Goal: Task Accomplishment & Management: Manage account settings

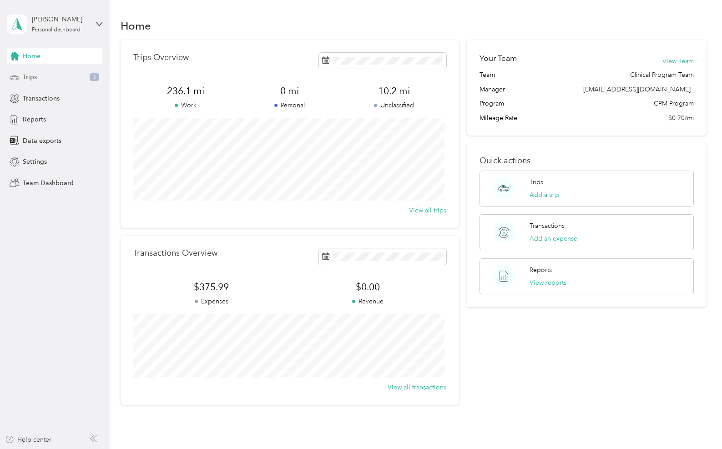
click at [41, 79] on div "Trips 3" at bounding box center [55, 77] width 96 height 16
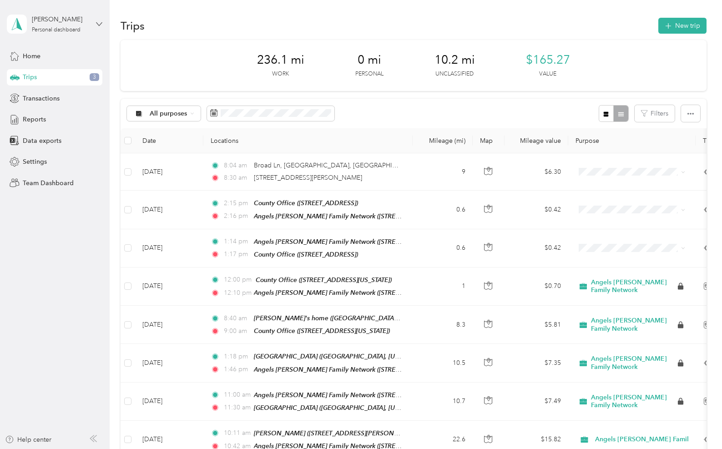
click at [97, 22] on icon at bounding box center [99, 24] width 6 height 6
click at [65, 76] on div "Team dashboard" at bounding box center [102, 75] width 179 height 16
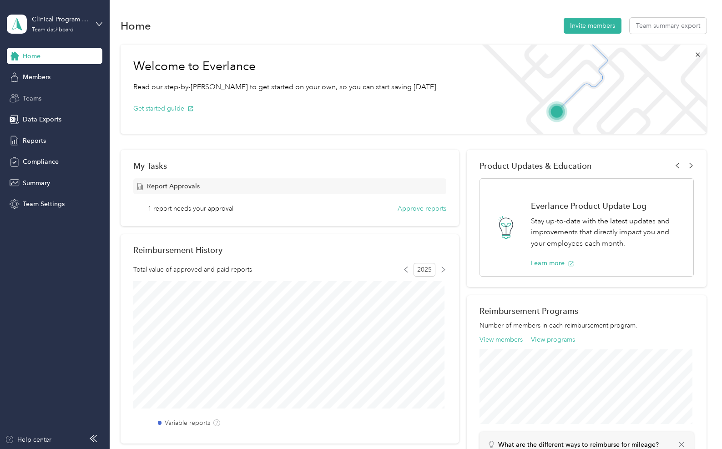
click at [30, 99] on span "Teams" at bounding box center [32, 99] width 19 height 10
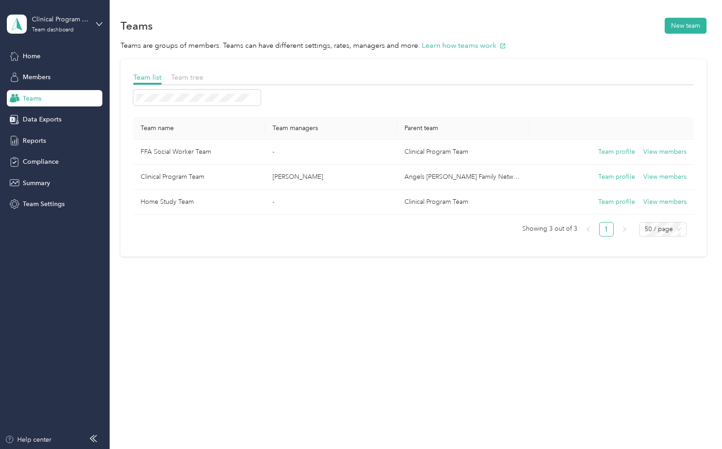
click at [39, 150] on div "Home Members Teams Data Exports Reports Compliance Summary Team Settings" at bounding box center [55, 130] width 96 height 165
click at [36, 139] on span "Reports" at bounding box center [34, 141] width 23 height 10
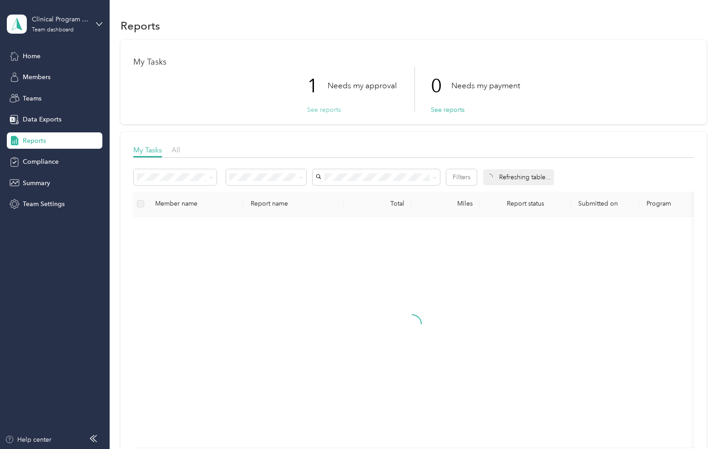
click at [319, 108] on button "See reports" at bounding box center [324, 110] width 34 height 10
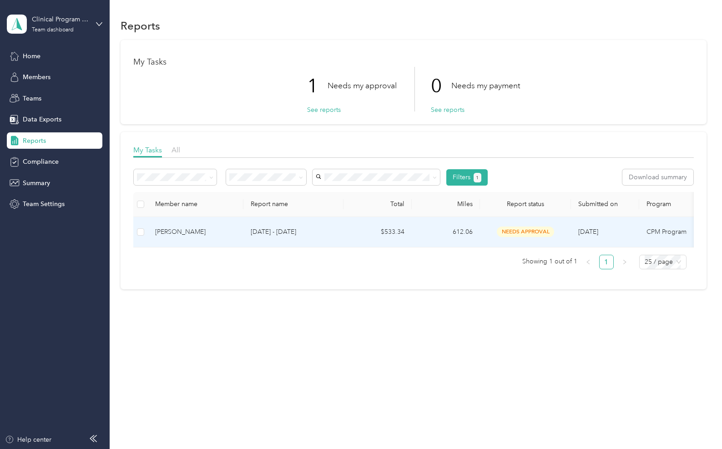
click at [302, 235] on p "[DATE] - [DATE]" at bounding box center [294, 232] width 86 height 10
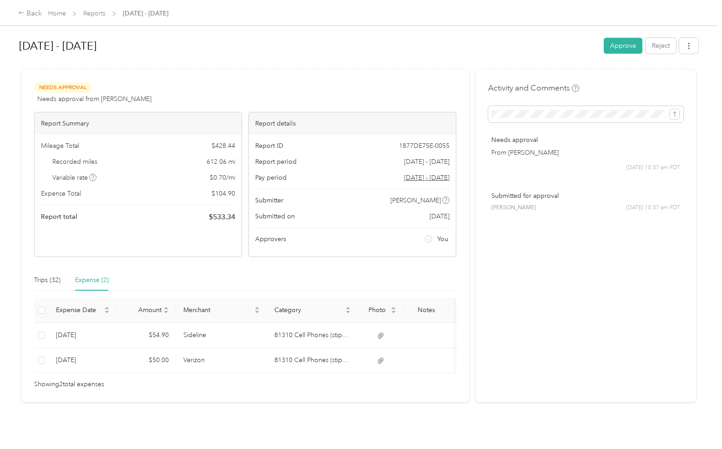
scroll to position [15, 0]
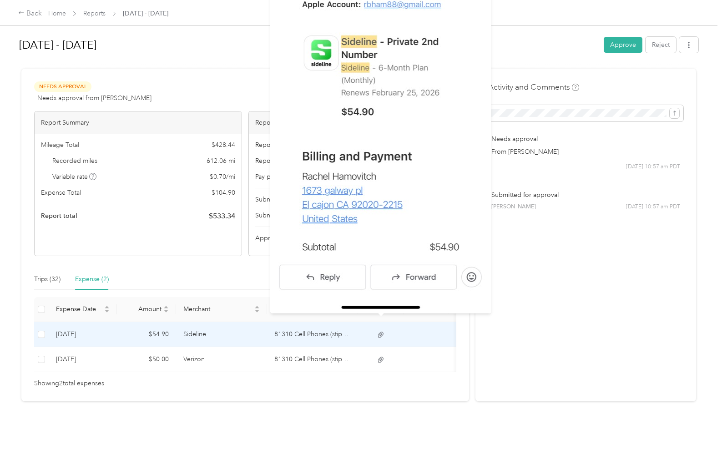
click at [382, 331] on icon at bounding box center [381, 335] width 8 height 8
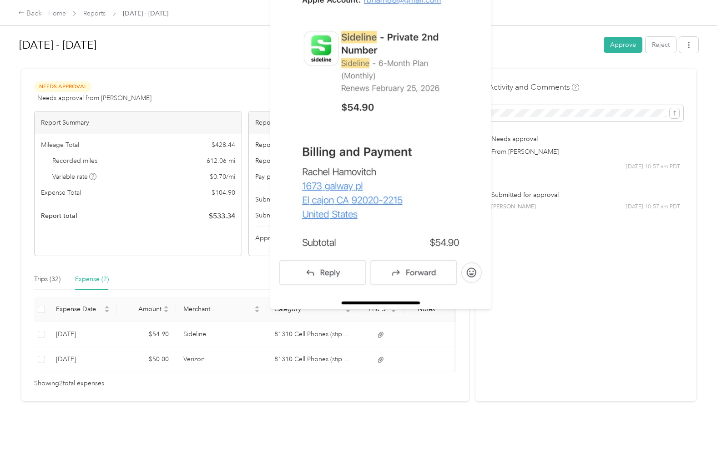
click at [521, 335] on div "Activity and Comments Needs approval From [PERSON_NAME] [DATE] 10:57 am PDT Sub…" at bounding box center [586, 235] width 221 height 333
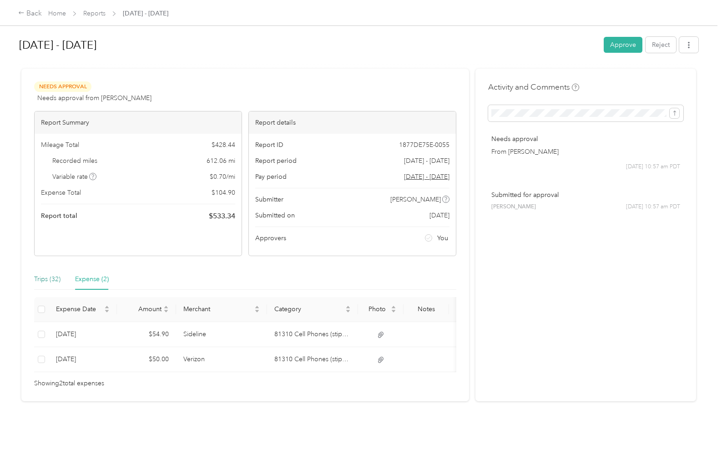
click at [51, 274] on div "Trips (32)" at bounding box center [47, 279] width 26 height 10
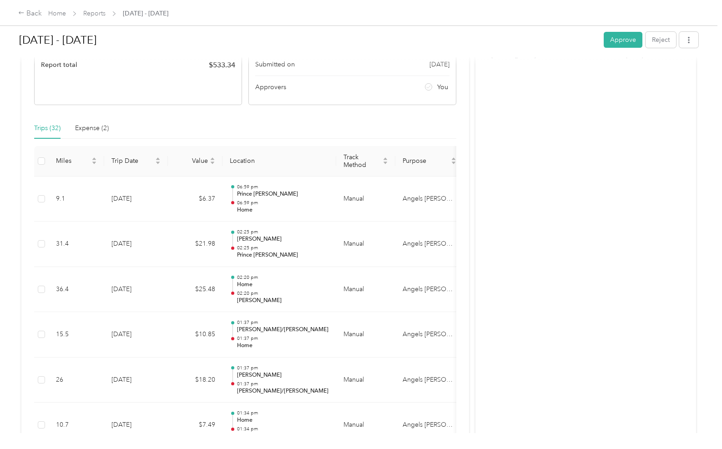
scroll to position [151, 0]
click at [624, 41] on button "Approve" at bounding box center [623, 40] width 39 height 16
